Goal: Information Seeking & Learning: Learn about a topic

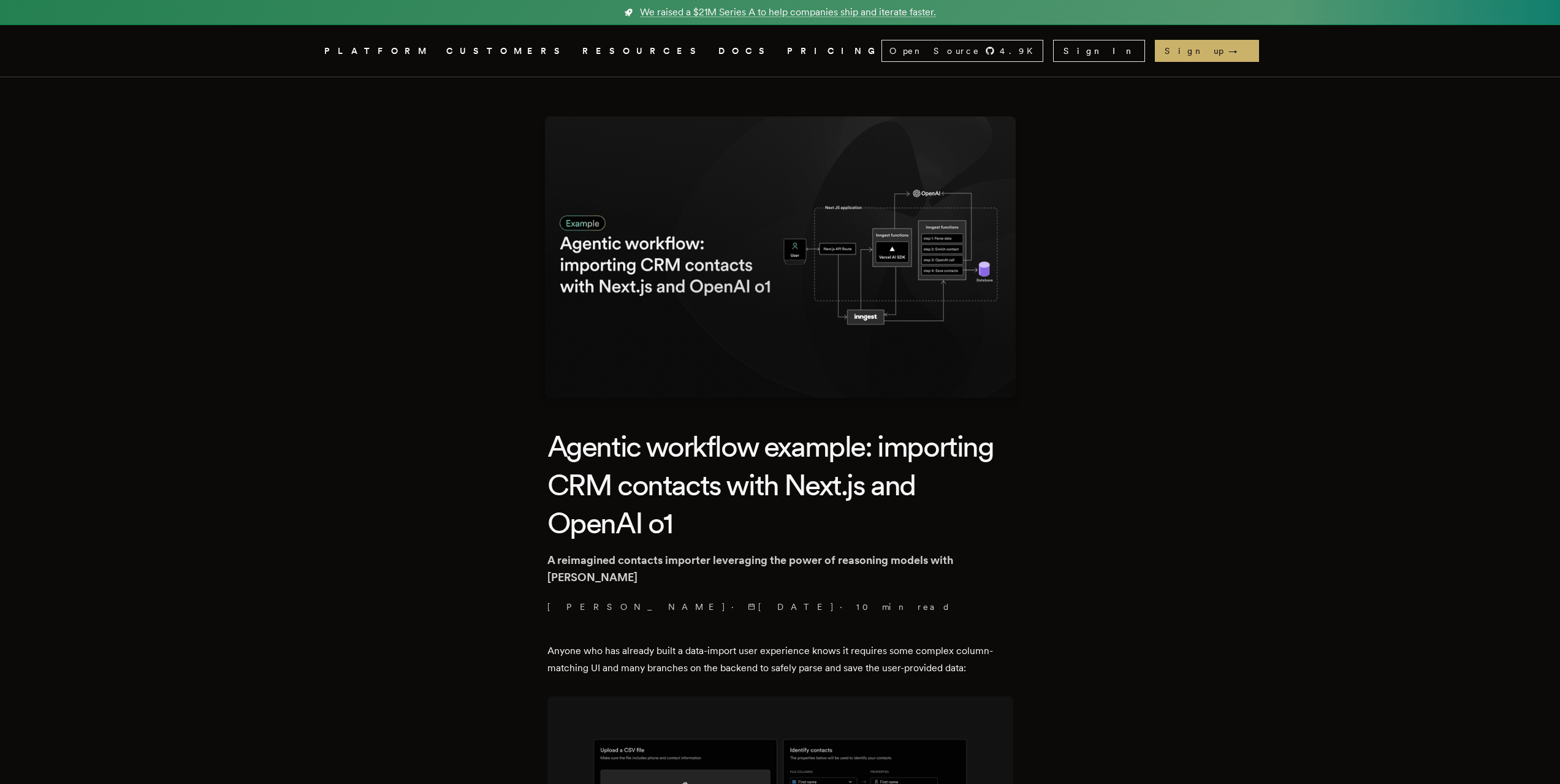
click at [838, 459] on h1 "Agentic workflow example: importing CRM contacts with Next.js and OpenAI o1" at bounding box center [780, 484] width 466 height 115
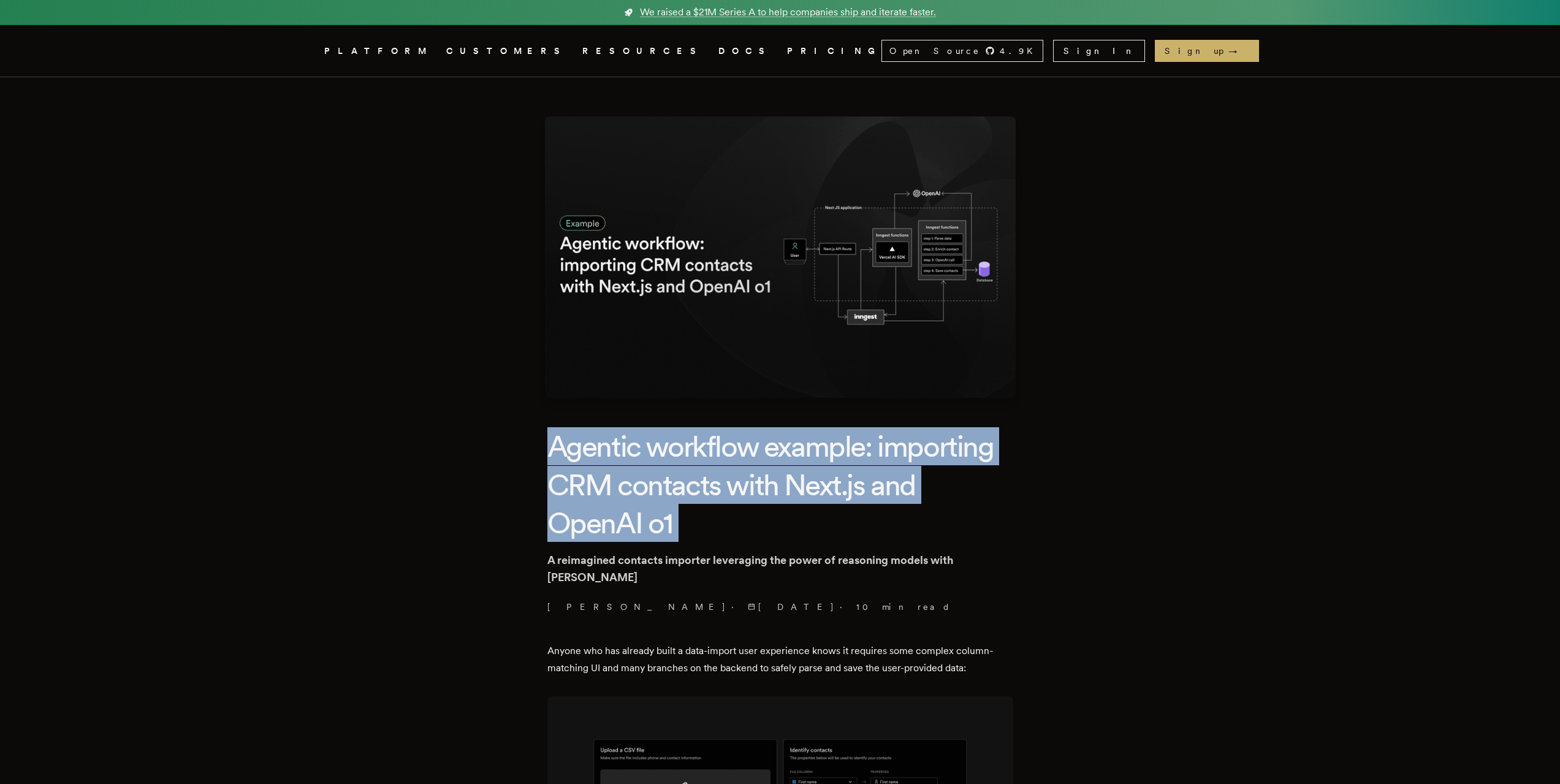
click at [838, 459] on h1 "Agentic workflow example: importing CRM contacts with Next.js and OpenAI o1" at bounding box center [780, 484] width 466 height 115
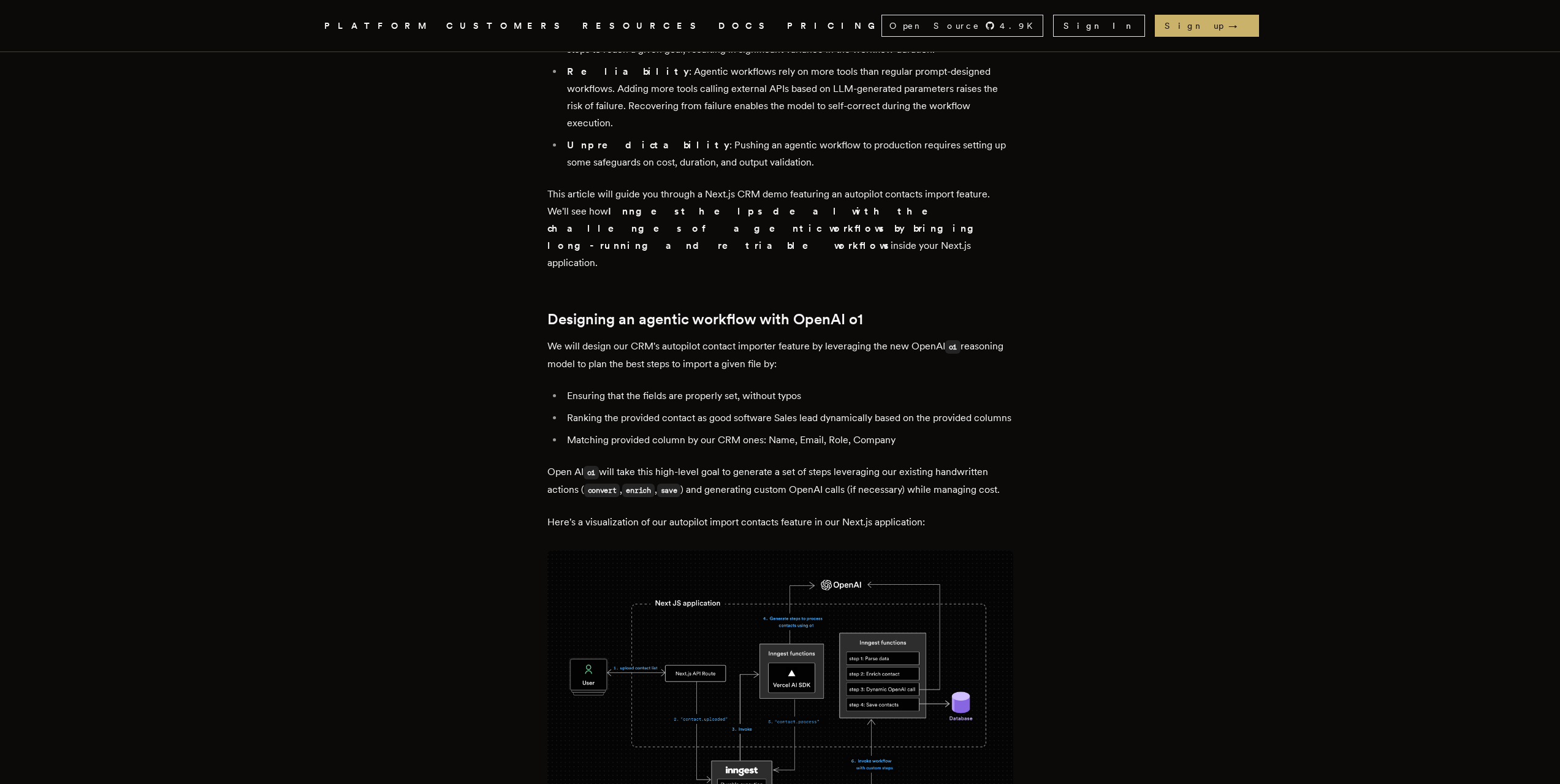
scroll to position [1777, 0]
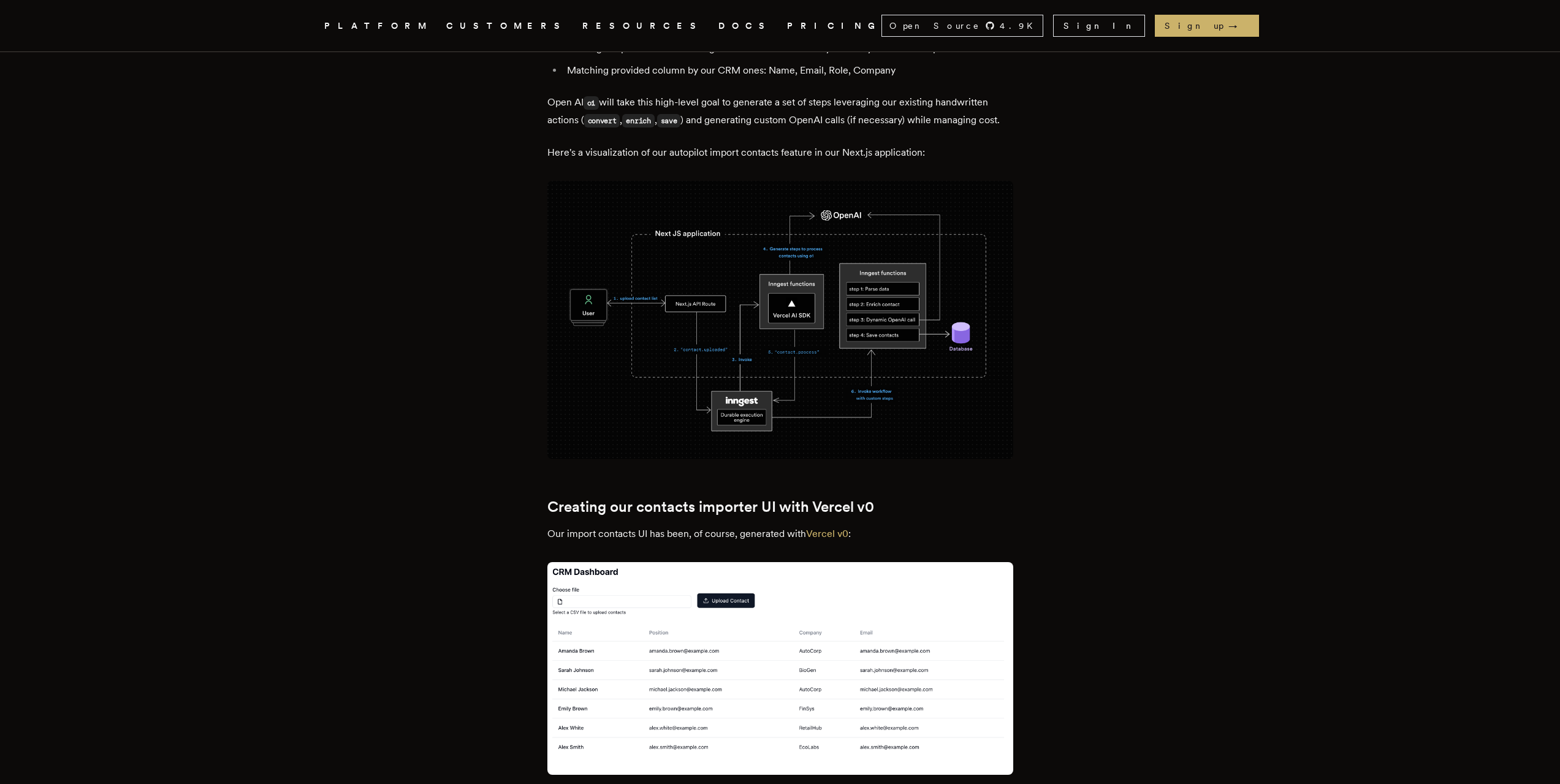
click at [786, 525] on p "Our import contacts UI has been, of course, generated with Vercel v0 :" at bounding box center [780, 650] width 466 height 249
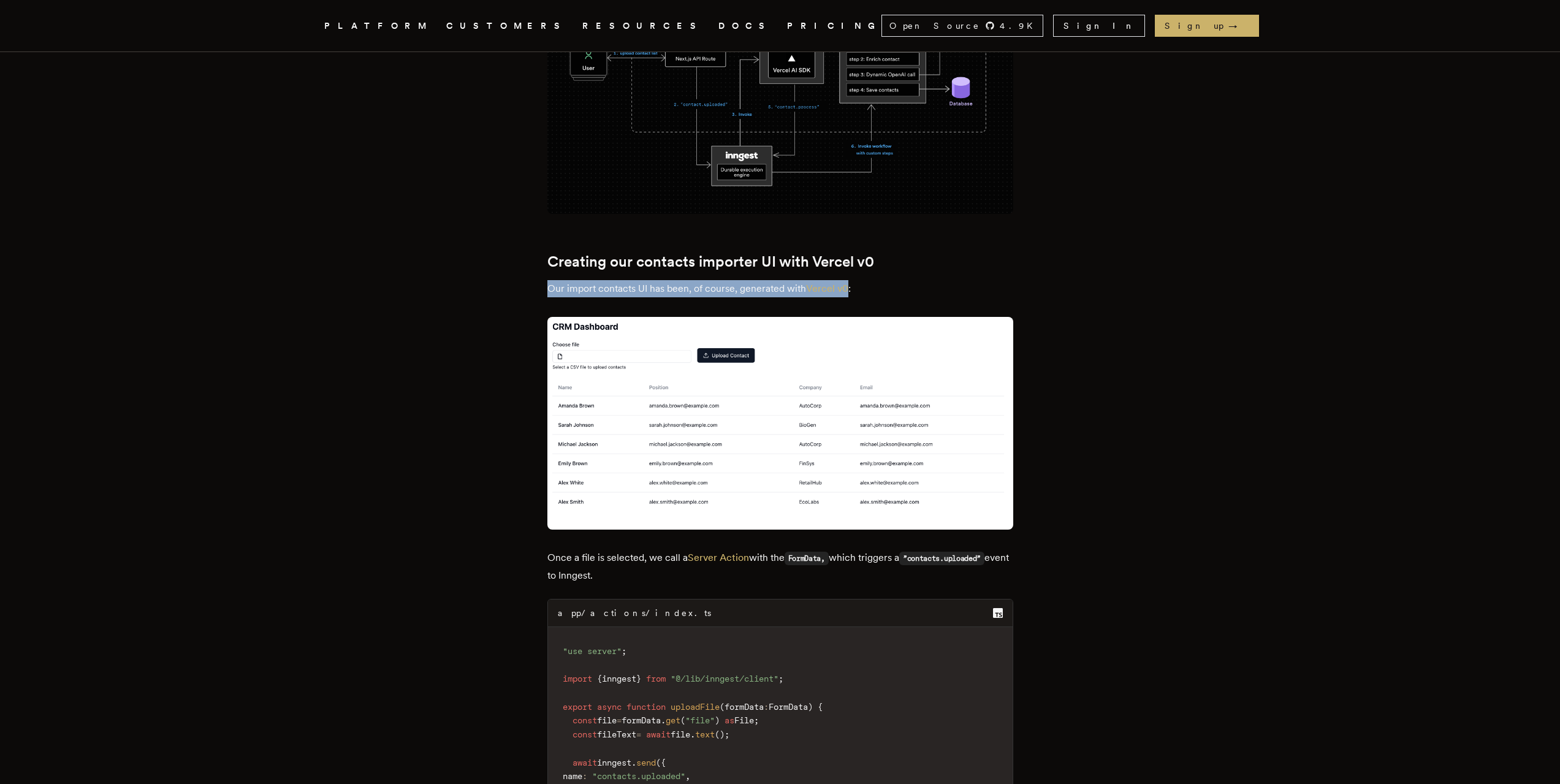
scroll to position [2328, 0]
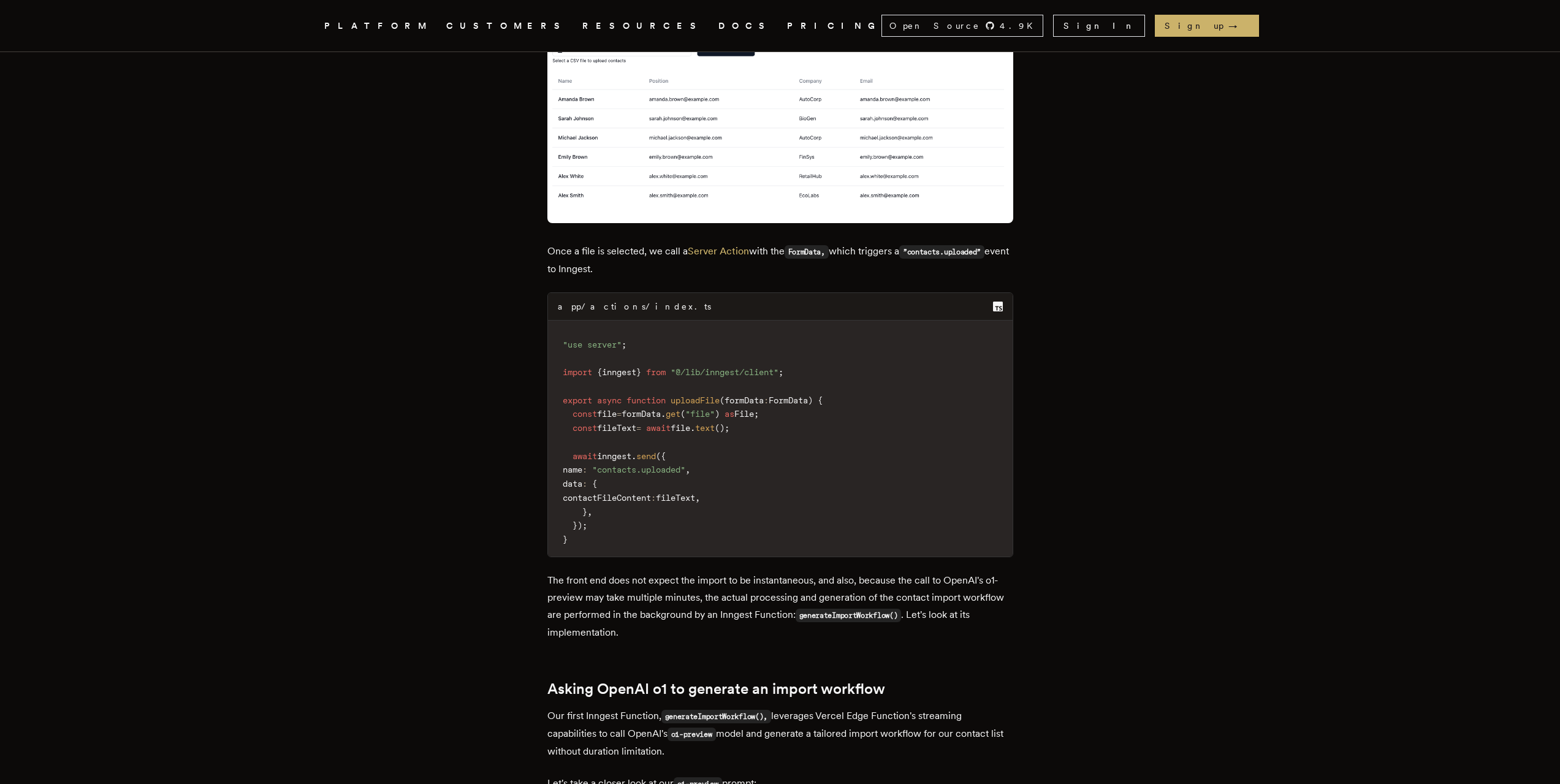
click at [588, 354] on code ""use server" ; import { inngest } from "@/lib/inngest/client" ; export async fu…" at bounding box center [780, 442] width 465 height 228
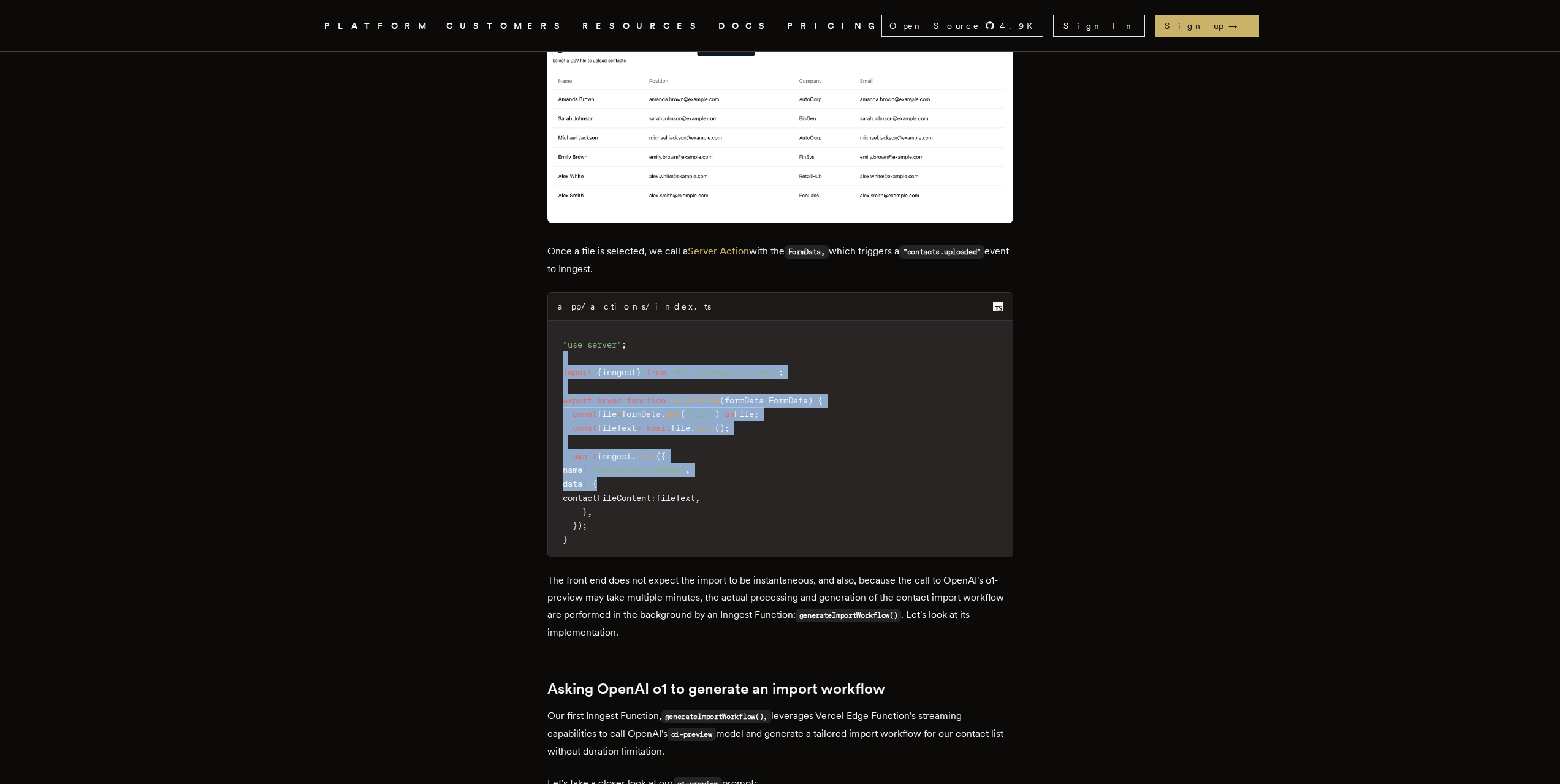
drag, startPoint x: 596, startPoint y: 292, endPoint x: 756, endPoint y: 462, distance: 233.5
click at [738, 441] on code ""use server" ; import { inngest } from "@/lib/inngest/client" ; export async fu…" at bounding box center [780, 442] width 465 height 228
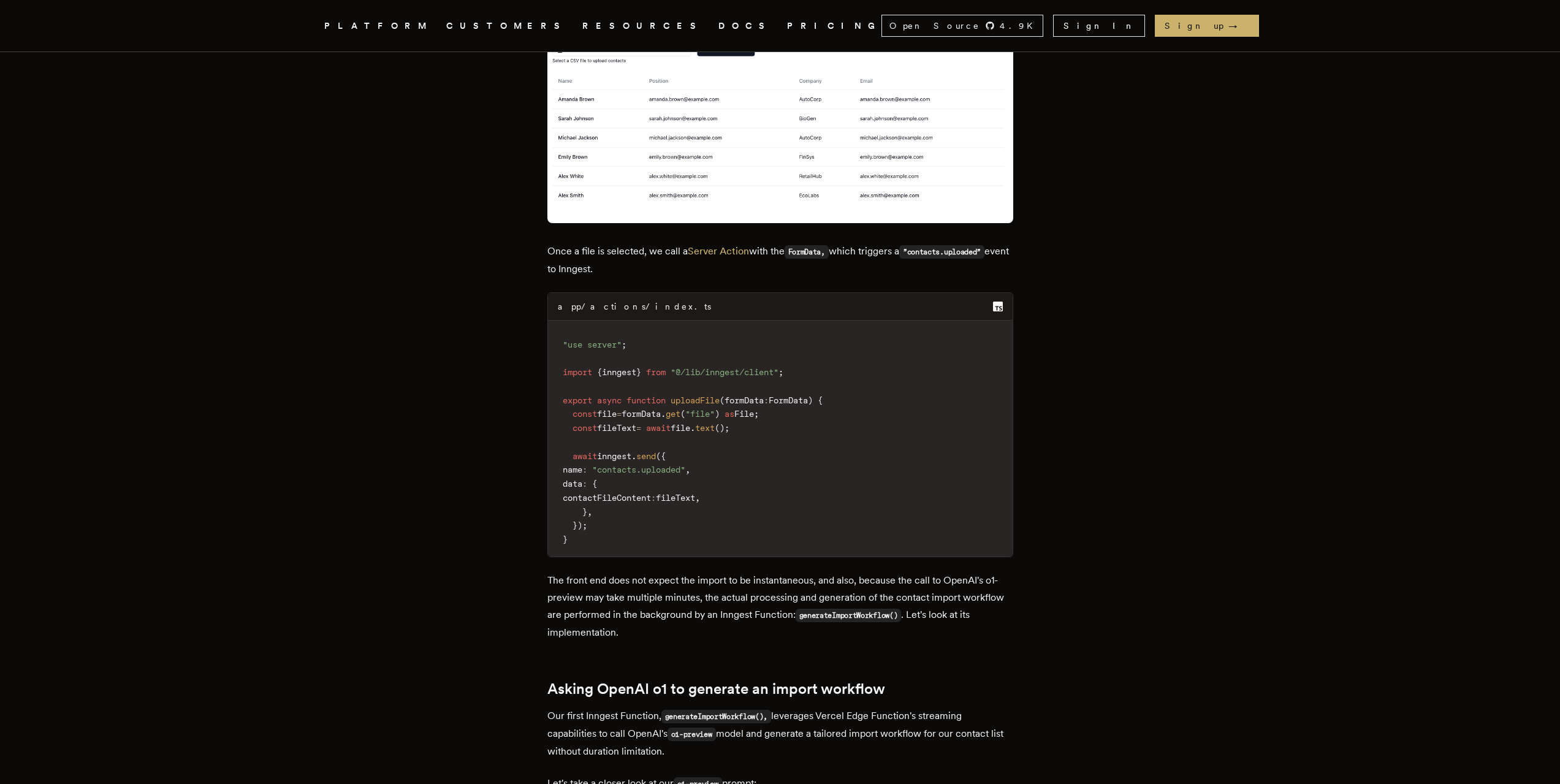
click at [757, 463] on code ""use server" ; import { inngest } from "@/lib/inngest/client" ; export async fu…" at bounding box center [780, 442] width 465 height 228
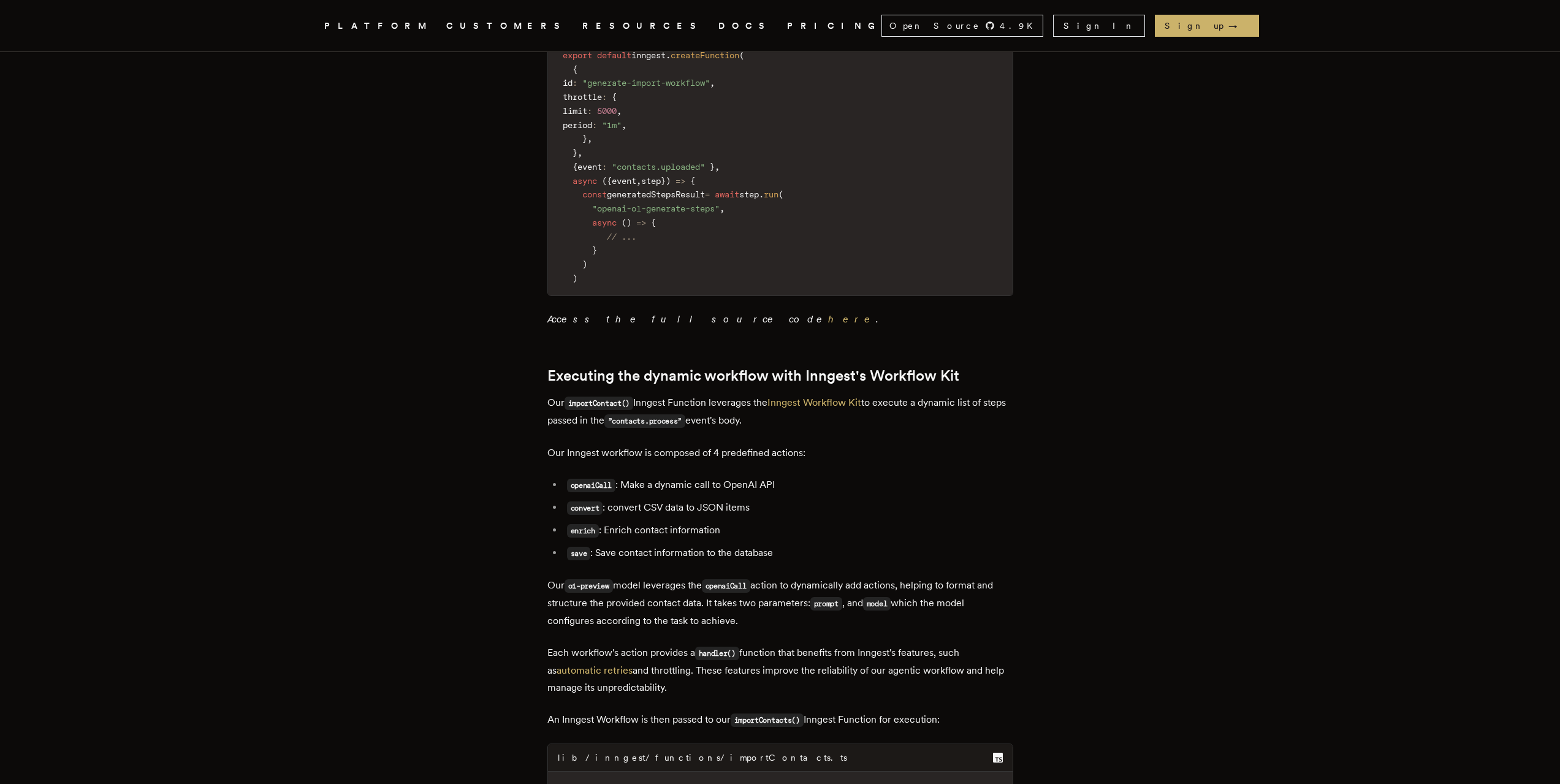
scroll to position [4228, 0]
